Goal: Task Accomplishment & Management: Use online tool/utility

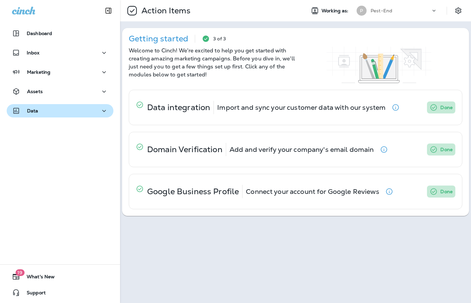
click at [80, 116] on button "Data" at bounding box center [60, 110] width 107 height 13
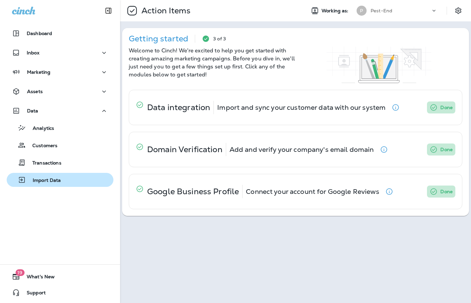
click at [56, 179] on p "Import Data" at bounding box center [43, 180] width 35 height 6
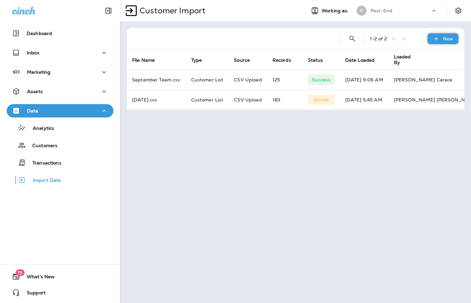
click at [436, 39] on icon at bounding box center [436, 39] width 4 height 4
click at [427, 59] on p "Customer list" at bounding box center [422, 56] width 31 height 5
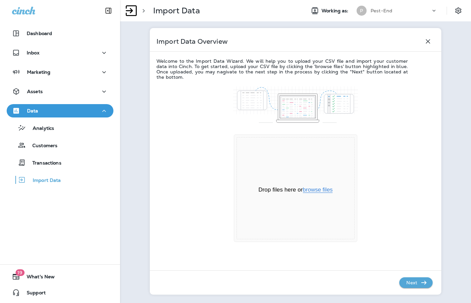
click at [315, 187] on button "browse files" at bounding box center [318, 190] width 30 height 6
click at [409, 288] on div "Drop your files here Upload complete [DATE].csv 47 KB Complete Done" at bounding box center [295, 192] width 278 height 225
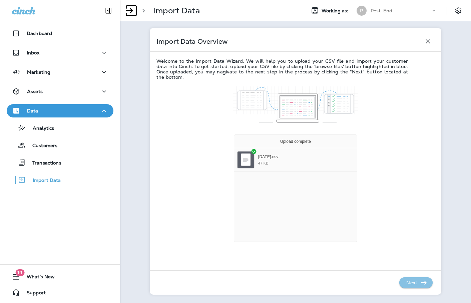
click at [408, 284] on p "Next" at bounding box center [411, 282] width 16 height 11
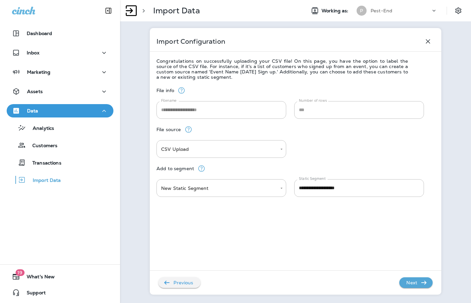
click at [408, 283] on p "Next" at bounding box center [411, 282] width 16 height 11
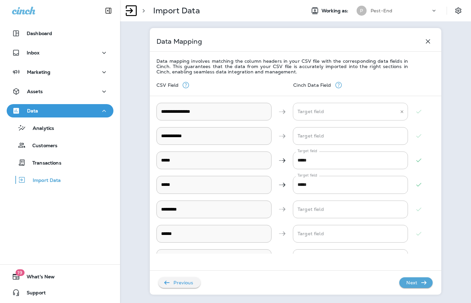
click at [324, 110] on \ "Target field" at bounding box center [345, 112] width 99 height 12
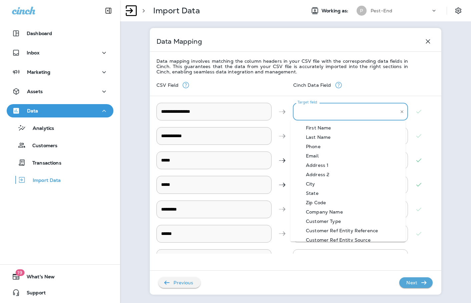
scroll to position [33, 0]
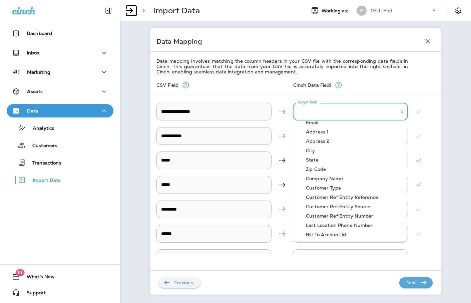
click at [343, 233] on div "Bill To Account Id" at bounding box center [326, 234] width 60 height 5
type \ "**********"
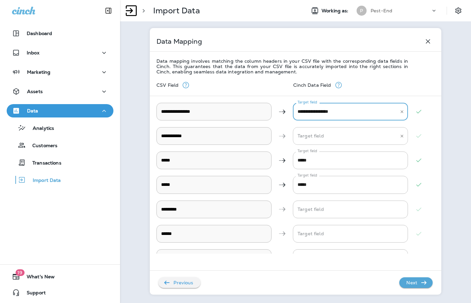
click at [316, 140] on Name "Target field" at bounding box center [345, 136] width 99 height 12
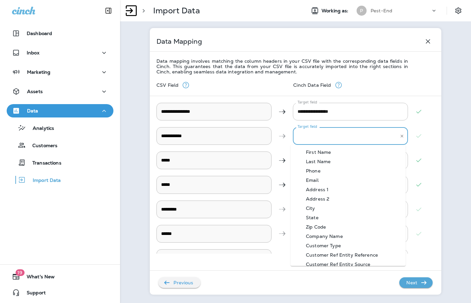
click at [335, 156] on Name-option-0 "First Name" at bounding box center [347, 151] width 115 height 9
type Name "**********"
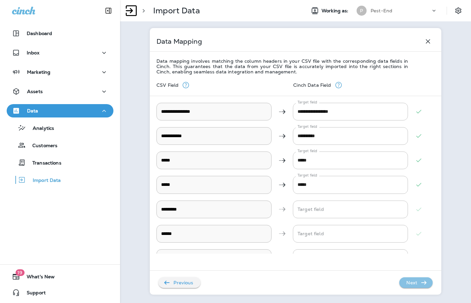
click at [420, 280] on icon "button" at bounding box center [424, 282] width 8 height 8
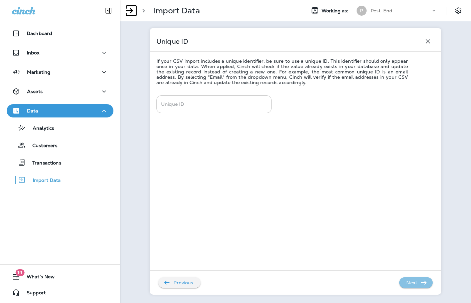
click at [404, 282] on p "Next" at bounding box center [411, 282] width 16 height 11
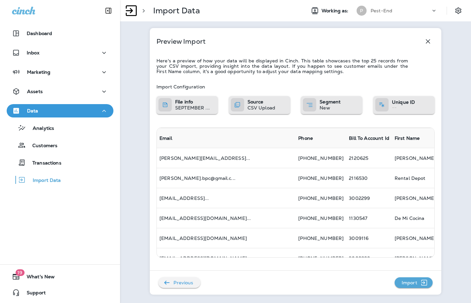
click at [409, 283] on p "Import" at bounding box center [409, 282] width 21 height 11
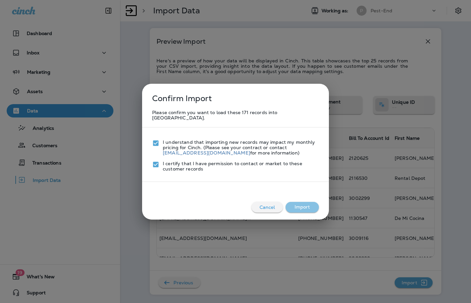
click at [293, 203] on button "Import" at bounding box center [301, 207] width 33 height 11
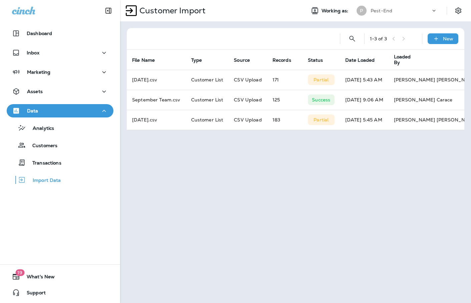
click at [93, 109] on div "Data" at bounding box center [60, 111] width 96 height 8
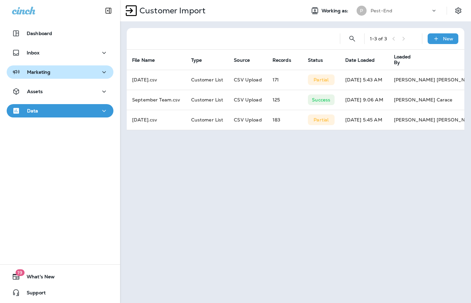
click at [104, 71] on icon "button" at bounding box center [104, 72] width 8 height 8
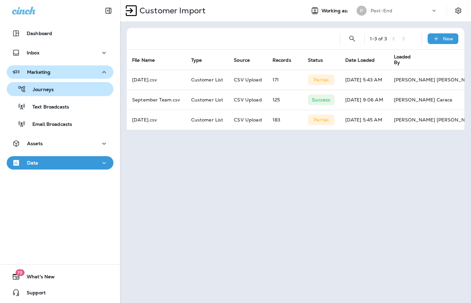
click at [79, 92] on div "Journeys" at bounding box center [59, 89] width 101 height 10
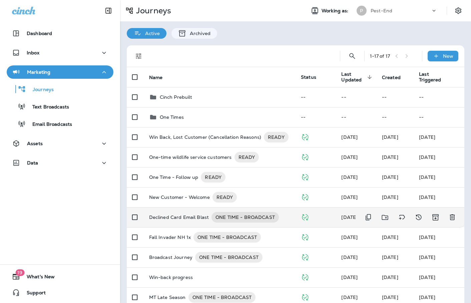
click at [185, 216] on p "Declined Card Email Blast" at bounding box center [179, 217] width 60 height 11
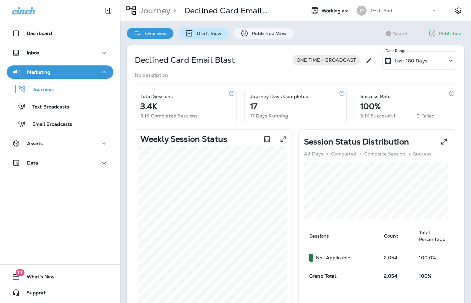
click at [204, 34] on p "Draft View" at bounding box center [207, 33] width 28 height 5
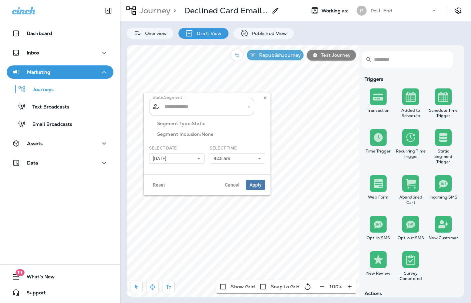
click at [207, 110] on input "text" at bounding box center [202, 107] width 78 height 12
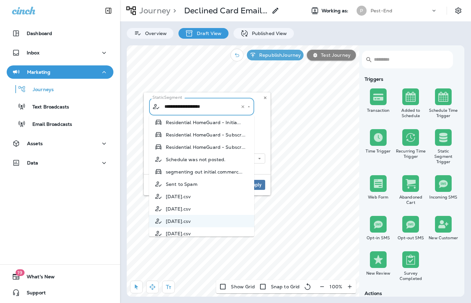
scroll to position [886, 0]
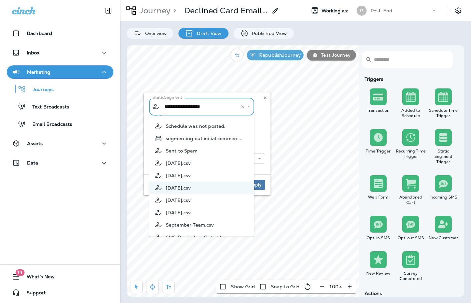
click at [191, 203] on span "[DATE].csv" at bounding box center [178, 199] width 25 height 5
type input "**********"
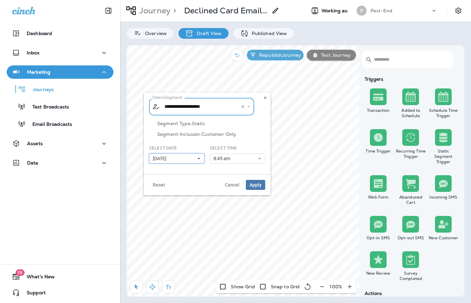
click at [193, 158] on button "[DATE]" at bounding box center [176, 158] width 55 height 10
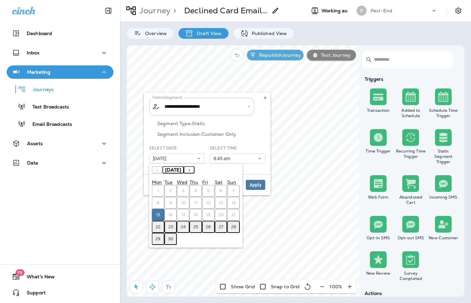
click at [160, 226] on button "22" at bounding box center [158, 227] width 13 height 12
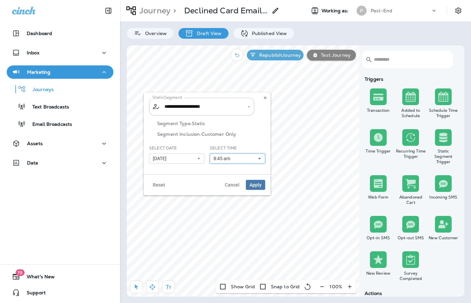
click at [238, 158] on button "8:45 am" at bounding box center [237, 158] width 55 height 10
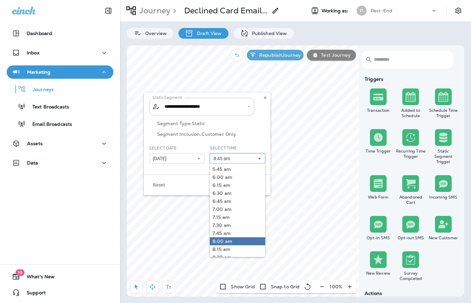
scroll to position [33, 0]
click at [235, 232] on link "8:45 am" at bounding box center [237, 232] width 55 height 8
click at [188, 173] on div "**********" at bounding box center [207, 133] width 127 height 82
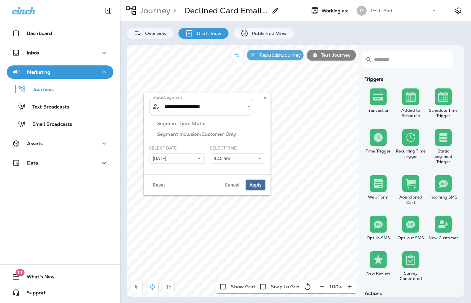
click at [254, 185] on span "Apply" at bounding box center [255, 184] width 12 height 5
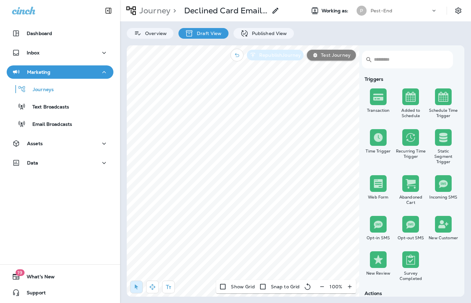
click at [268, 53] on p "Republish Journey" at bounding box center [278, 54] width 44 height 5
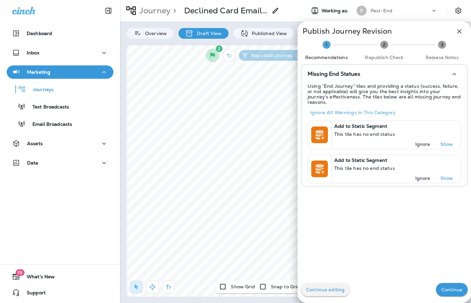
click at [441, 281] on div "Continue editing Continue" at bounding box center [383, 289] width 173 height 27
click at [442, 289] on p "Continue" at bounding box center [451, 289] width 21 height 5
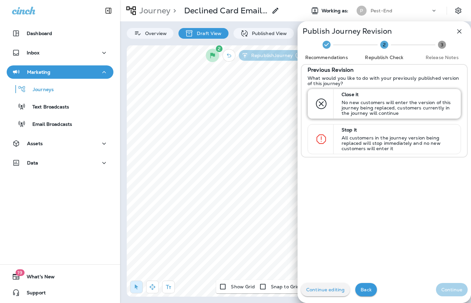
click at [376, 104] on p "No new customers will enter the version of this journey being replaced, custome…" at bounding box center [397, 108] width 113 height 16
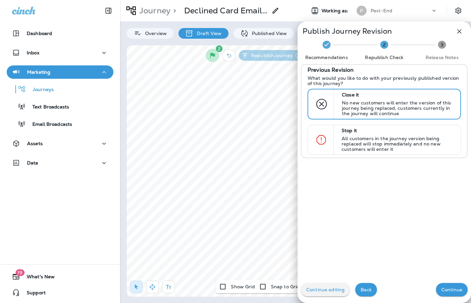
click at [449, 290] on p "Continue" at bounding box center [451, 289] width 21 height 5
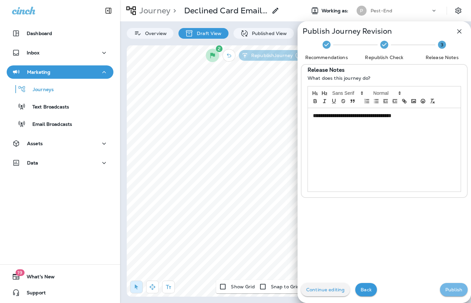
click at [449, 290] on p "Publish" at bounding box center [453, 289] width 17 height 5
